Goal: Transaction & Acquisition: Purchase product/service

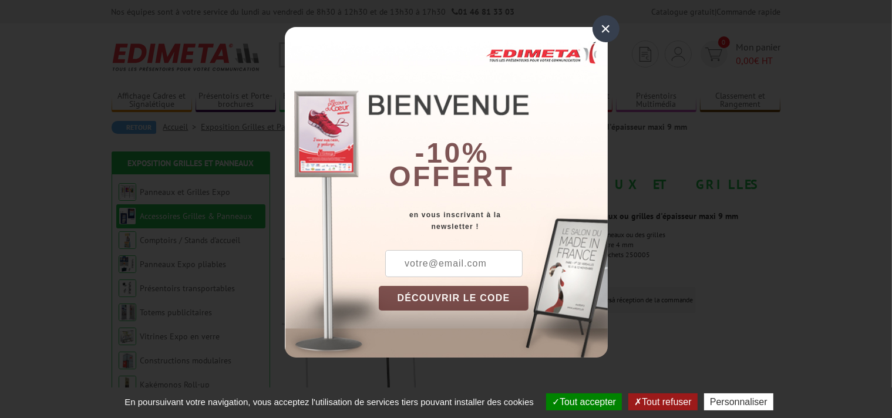
click at [613, 28] on div "×" at bounding box center [605, 28] width 27 height 27
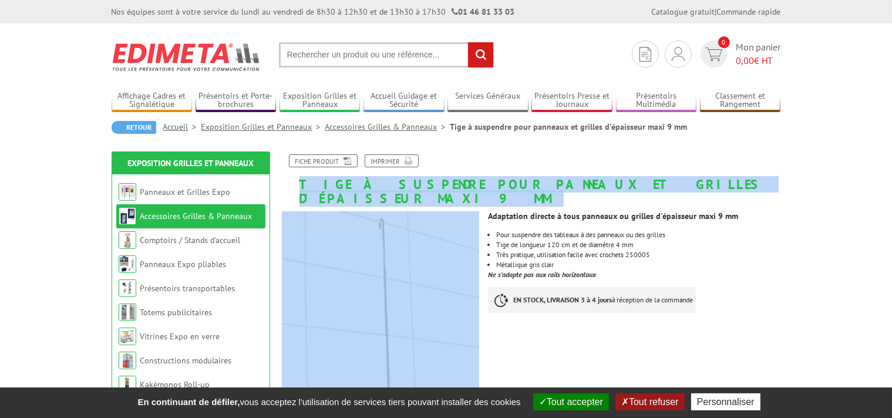
drag, startPoint x: 297, startPoint y: 185, endPoint x: 499, endPoint y: 193, distance: 202.7
drag, startPoint x: 499, startPoint y: 193, endPoint x: 297, endPoint y: 183, distance: 202.7
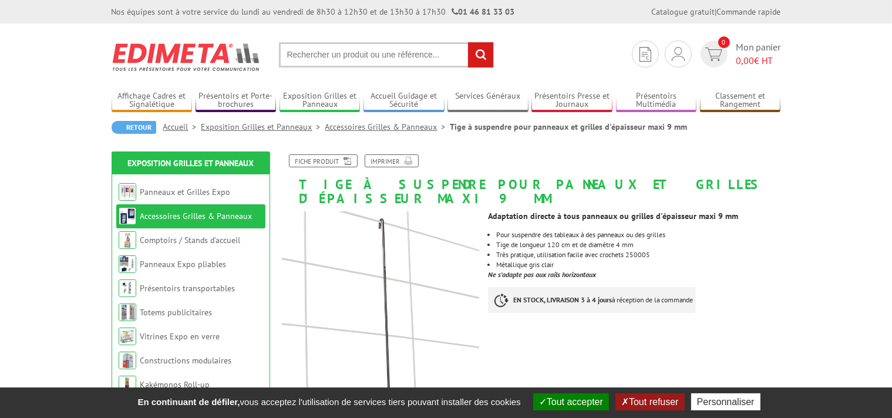
click at [297, 183] on h1 "Tige à suspendre pour panneaux et grilles d'épaisseur maxi 9 mm" at bounding box center [531, 179] width 516 height 51
click at [293, 182] on h1 "Tige à suspendre pour panneaux et grilles d'épaisseur maxi 9 mm" at bounding box center [531, 179] width 516 height 51
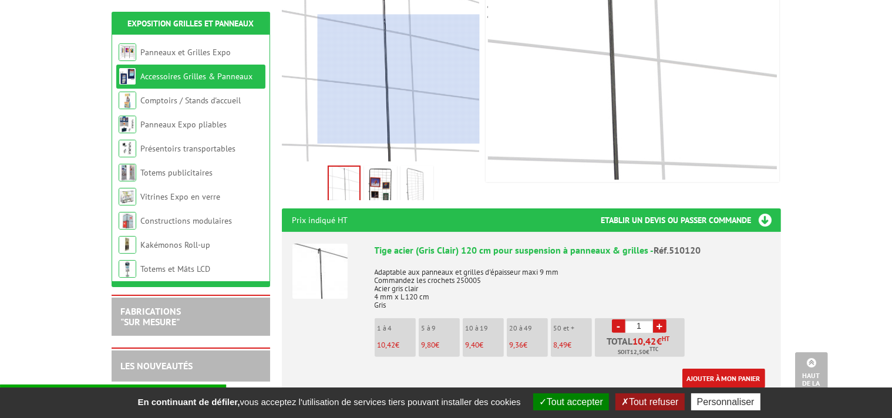
scroll to position [310, 0]
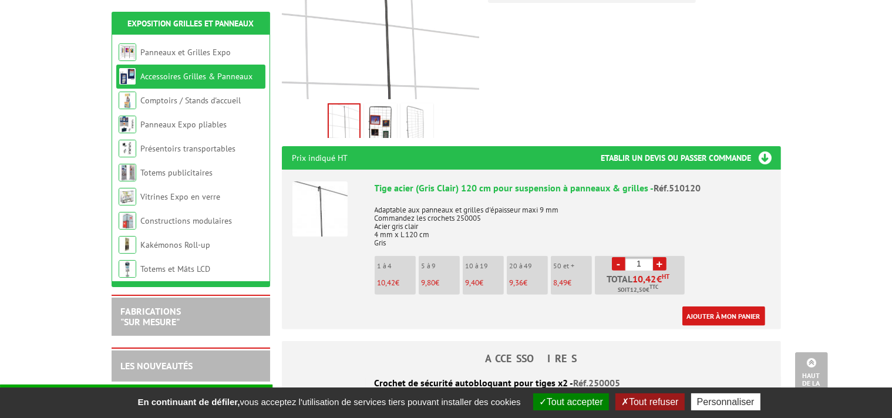
click at [394, 258] on li "1 à 4 10,42 €" at bounding box center [394, 275] width 41 height 39
click at [393, 278] on span "10,42" at bounding box center [386, 283] width 18 height 10
click at [398, 258] on li "1 à 4 10,42 €" at bounding box center [394, 275] width 41 height 39
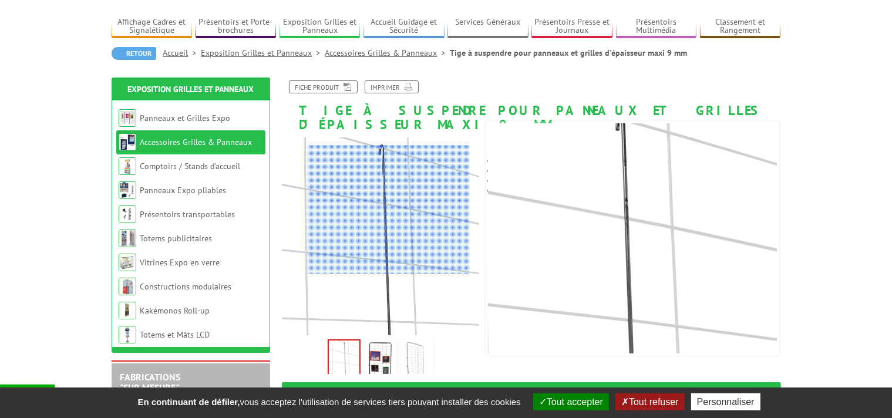
scroll to position [124, 0]
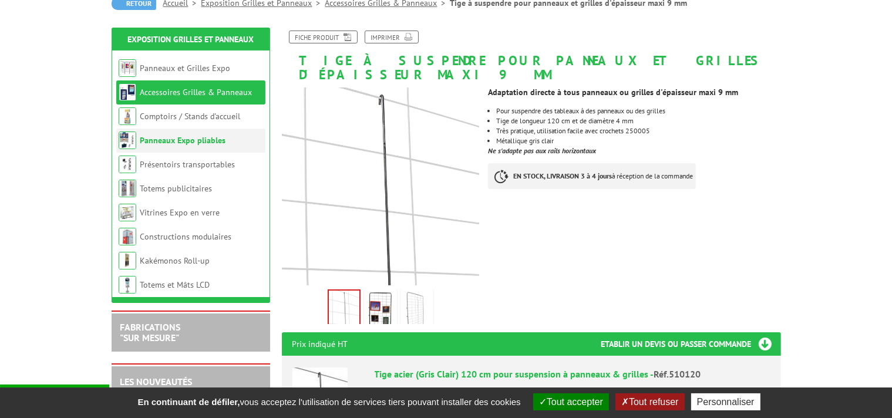
click at [224, 148] on li "Panneaux Expo pliables" at bounding box center [190, 141] width 149 height 24
click at [173, 144] on link "Panneaux Expo pliables" at bounding box center [183, 140] width 86 height 11
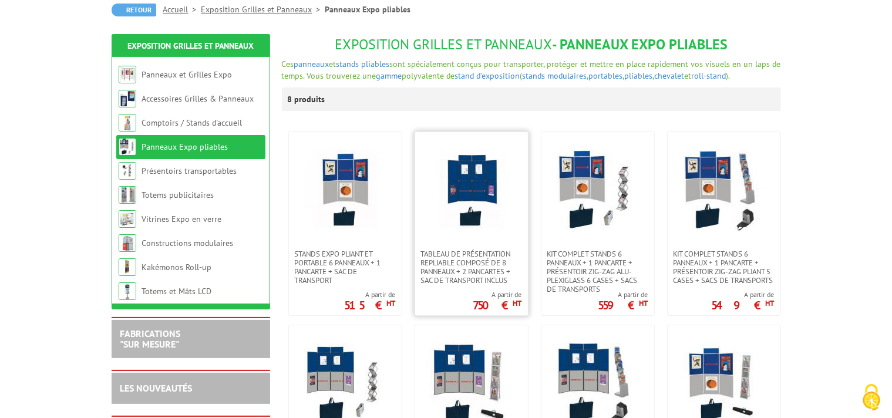
scroll to position [124, 0]
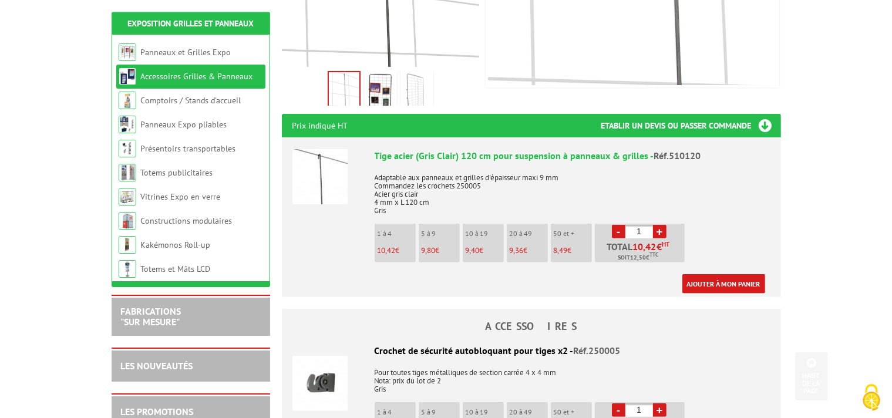
scroll to position [372, 0]
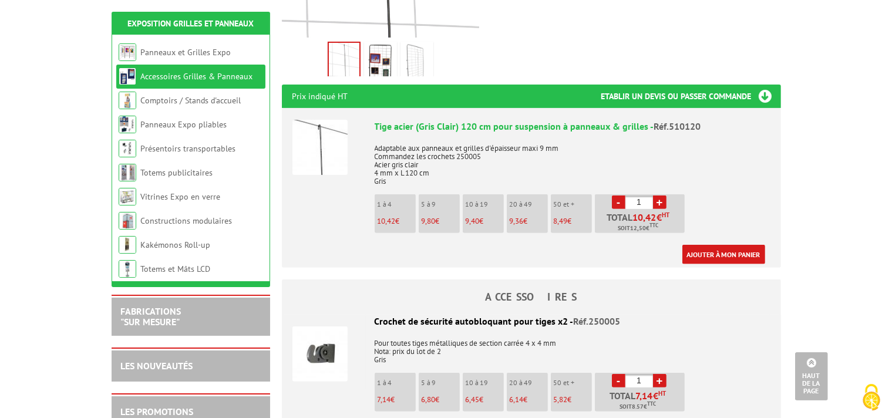
click at [389, 200] on p "1 à 4" at bounding box center [396, 204] width 38 height 8
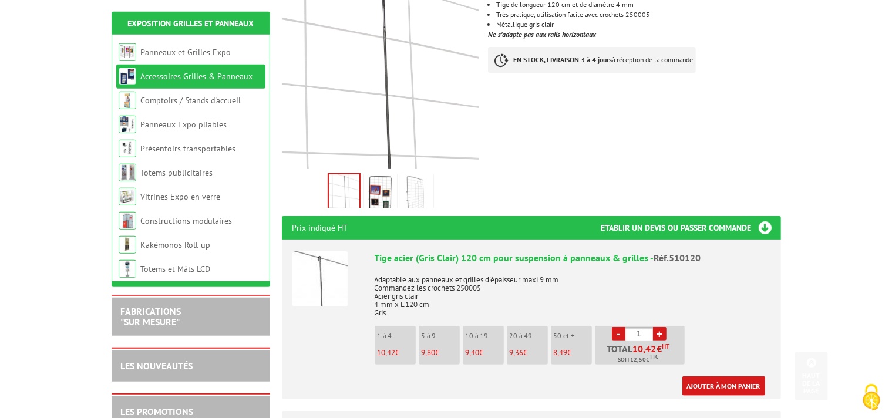
scroll to position [248, 0]
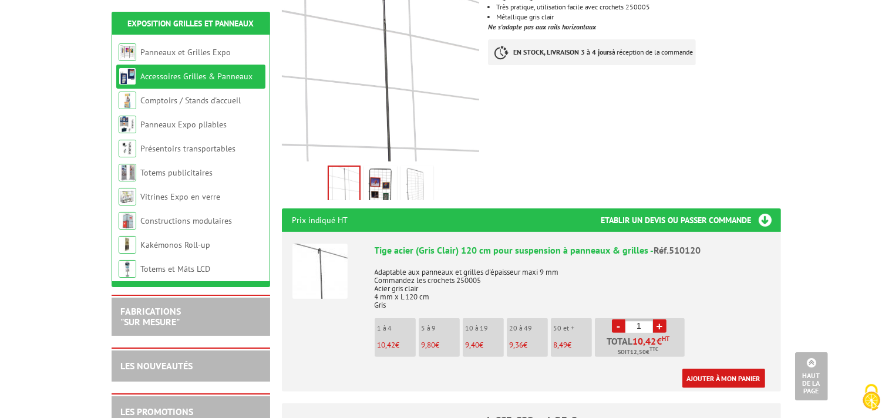
click at [396, 323] on li "1 à 4 10,42 €" at bounding box center [394, 337] width 41 height 39
click at [435, 320] on li "5 à 9 9,80 €" at bounding box center [438, 337] width 41 height 39
drag, startPoint x: 381, startPoint y: 320, endPoint x: 431, endPoint y: 316, distance: 49.5
click at [381, 320] on li "1 à 4 10,42 €" at bounding box center [394, 337] width 41 height 39
click at [450, 324] on p "5 à 9" at bounding box center [440, 328] width 38 height 8
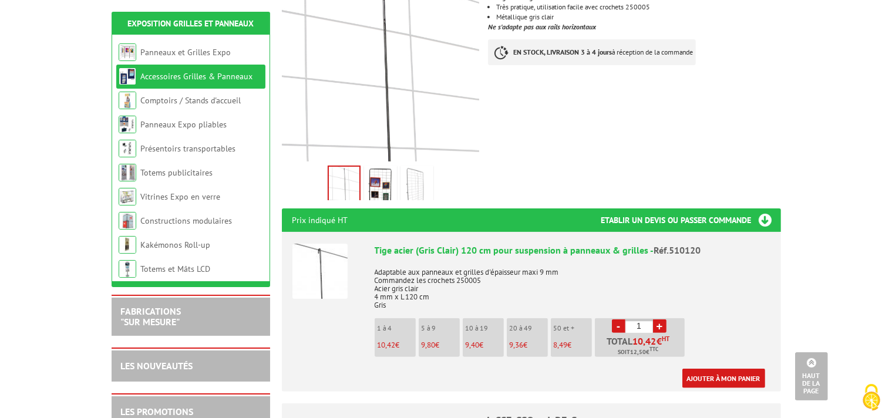
click at [396, 324] on p "1 à 4" at bounding box center [396, 328] width 38 height 8
click at [465, 324] on p "10 à 19" at bounding box center [484, 328] width 38 height 8
click at [387, 324] on p "1 à 4" at bounding box center [396, 328] width 38 height 8
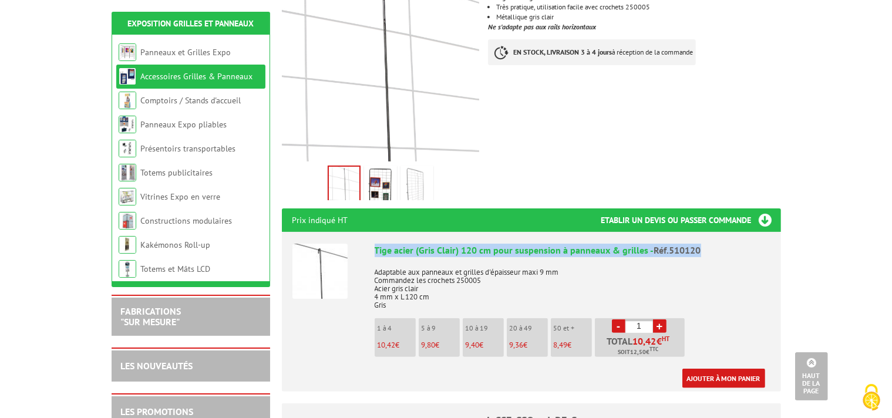
drag, startPoint x: 373, startPoint y: 231, endPoint x: 700, endPoint y: 241, distance: 327.6
click at [700, 241] on li "Tige acier (Gris Clair) 120 cm pour suspension à panneaux & grilles - Réf.51012…" at bounding box center [531, 310] width 478 height 156
copy div "Tige acier (Gris Clair) 120 cm pour suspension à panneaux & grilles - Réf.510120"
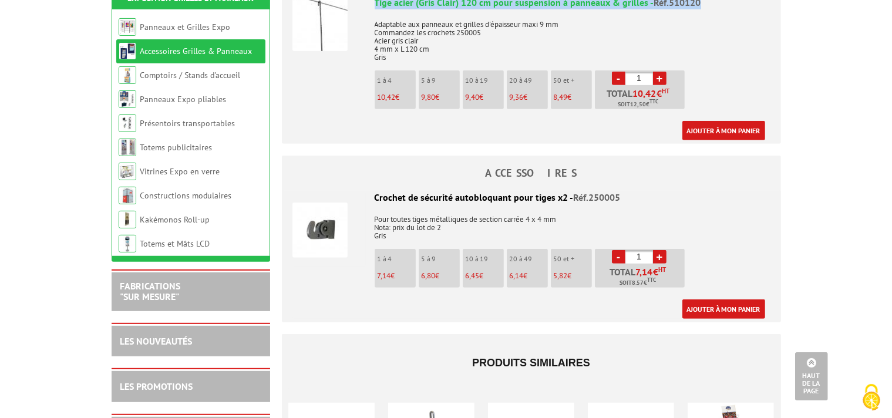
scroll to position [558, 0]
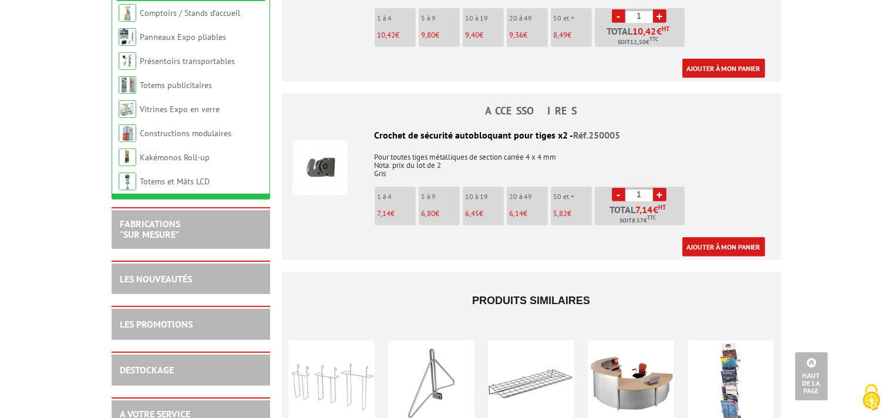
drag, startPoint x: 374, startPoint y: 123, endPoint x: 563, endPoint y: 123, distance: 189.0
click at [563, 129] on div "Crochet de sécurité autobloquant pour tiges x2 - Réf.250005" at bounding box center [531, 135] width 478 height 13
click at [373, 129] on div "Crochet de sécurité autobloquant pour tiges x2 - Réf.250005" at bounding box center [531, 135] width 478 height 13
drag, startPoint x: 373, startPoint y: 119, endPoint x: 603, endPoint y: 124, distance: 230.1
click at [603, 129] on div "Crochet de sécurité autobloquant pour tiges x2 - Réf.250005" at bounding box center [531, 135] width 478 height 13
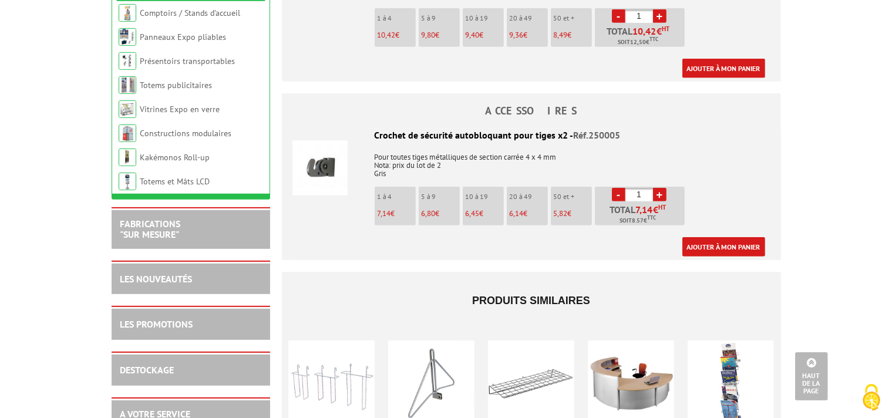
copy div "Crochet de sécurité autobloquant pour tiges x2 - Réf.250005"
